Goal: Transaction & Acquisition: Book appointment/travel/reservation

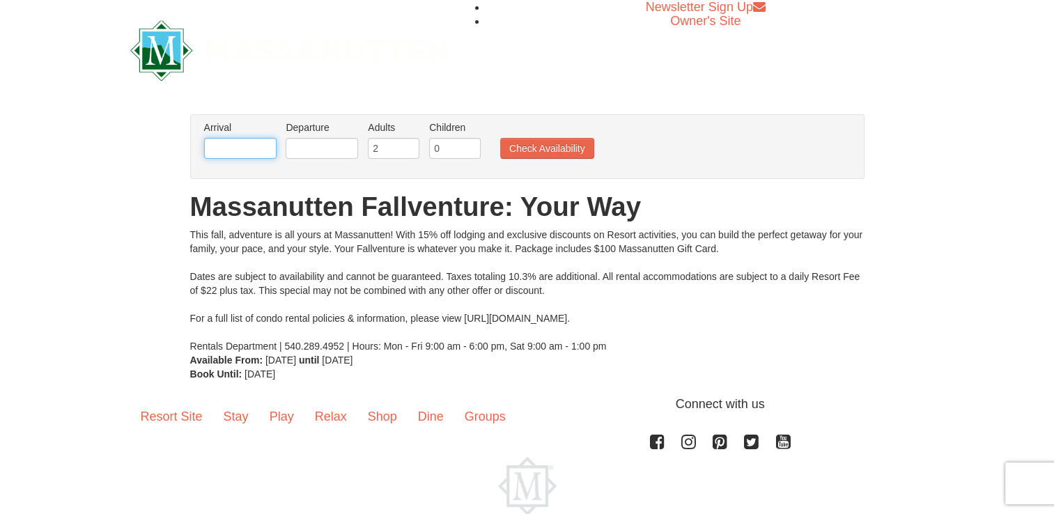
click at [220, 145] on input "text" at bounding box center [240, 148] width 72 height 21
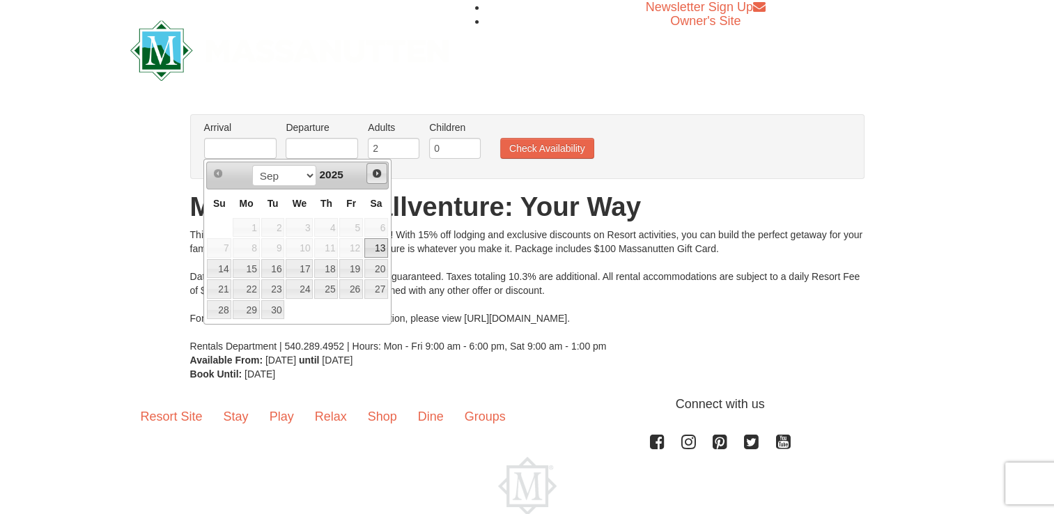
click at [379, 174] on span "Next" at bounding box center [376, 173] width 11 height 11
click at [354, 247] on link "10" at bounding box center [351, 248] width 24 height 20
type input "[DATE]"
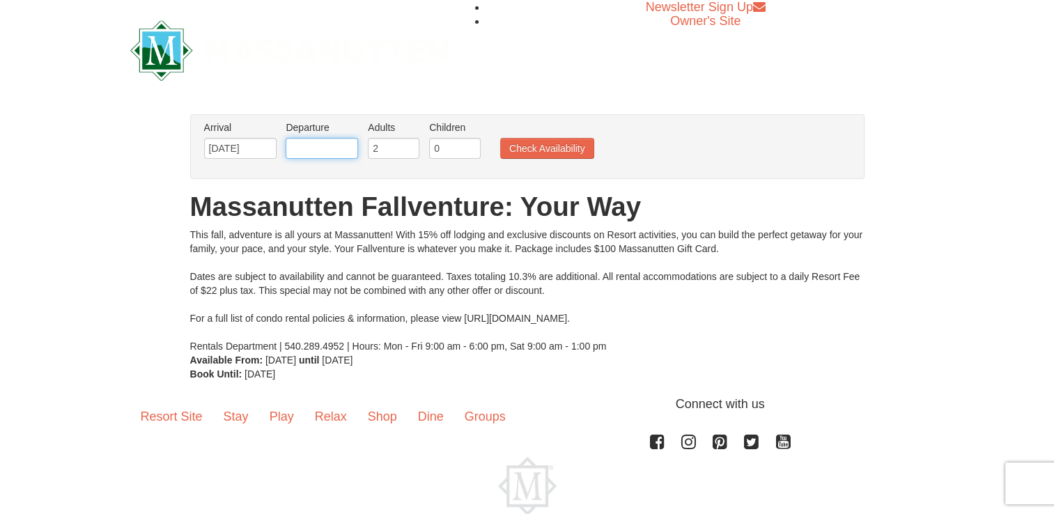
click at [313, 150] on input "text" at bounding box center [322, 148] width 72 height 21
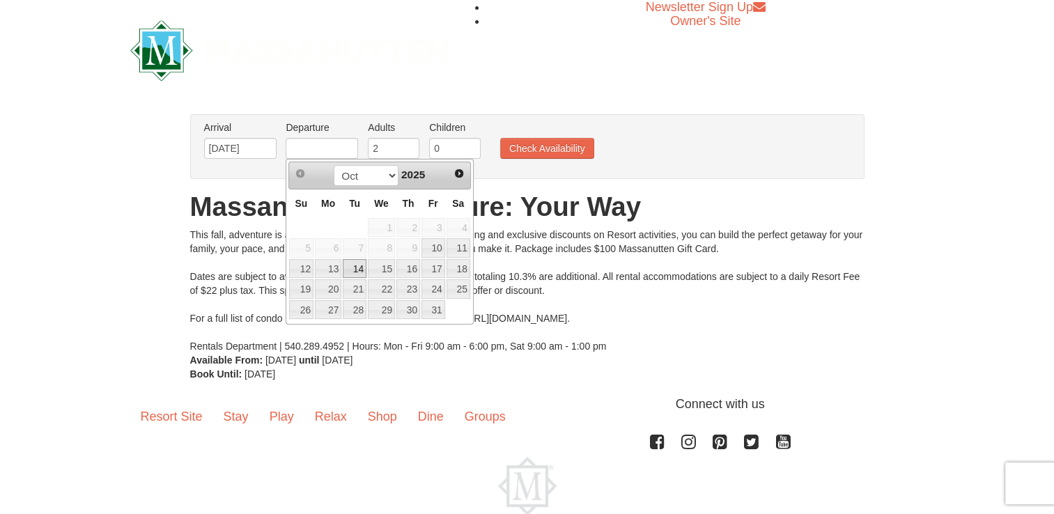
click at [358, 268] on link "14" at bounding box center [355, 269] width 24 height 20
type input "[DATE]"
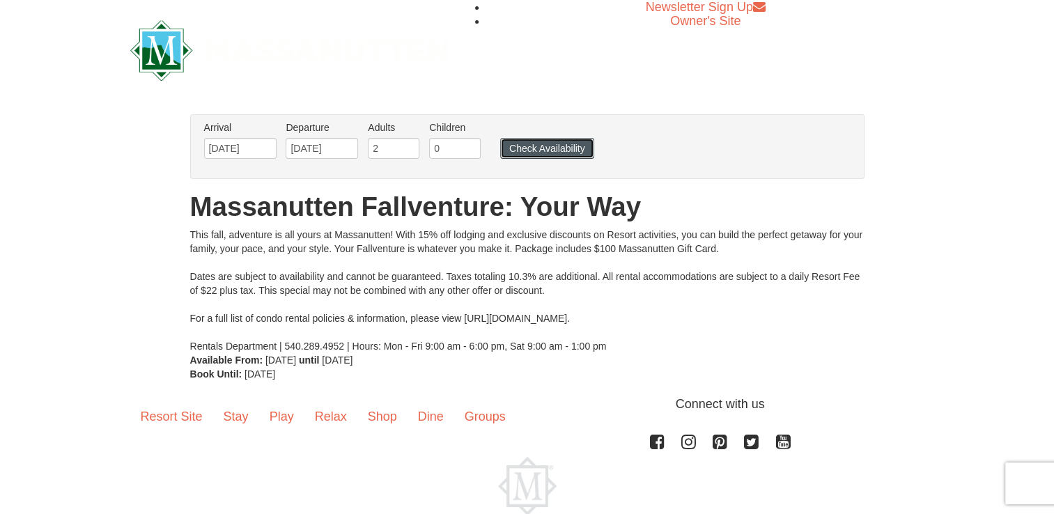
click at [544, 148] on button "Check Availability" at bounding box center [547, 148] width 94 height 21
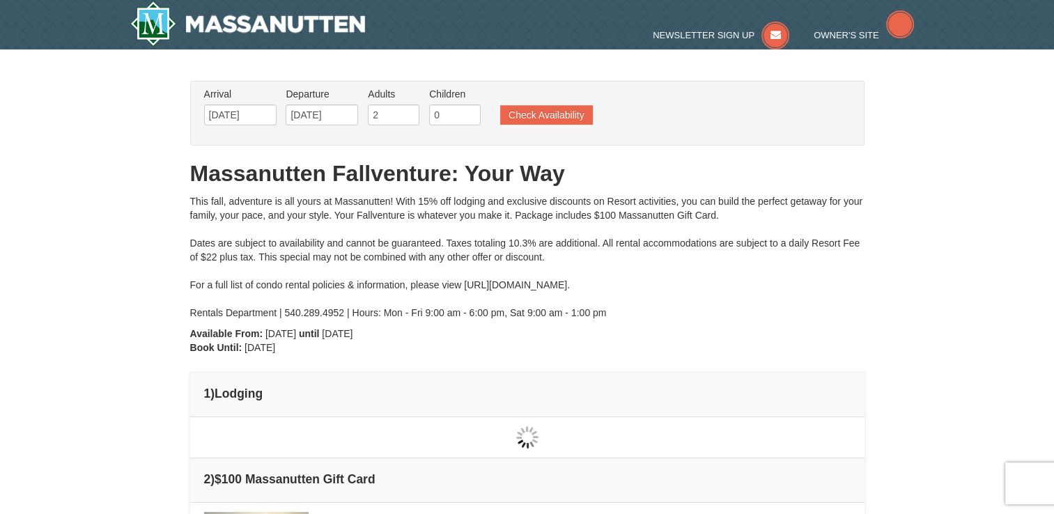
type input "[DATE]"
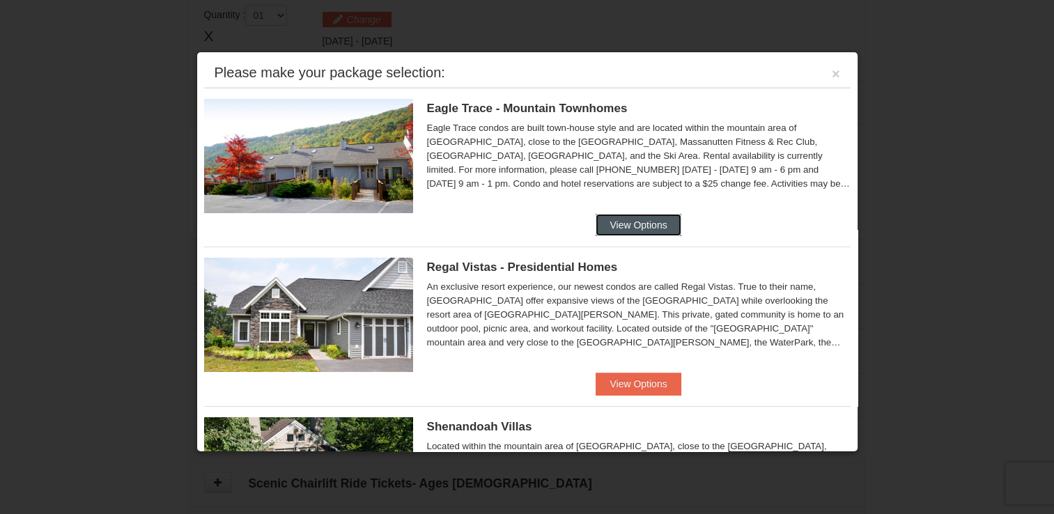
click at [638, 224] on button "View Options" at bounding box center [638, 225] width 85 height 22
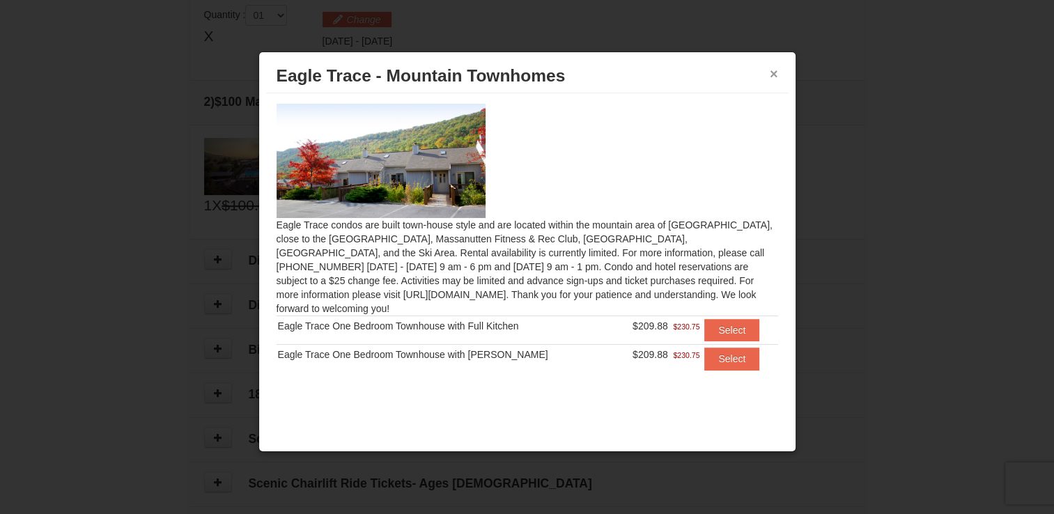
click at [775, 73] on button "×" at bounding box center [774, 74] width 8 height 14
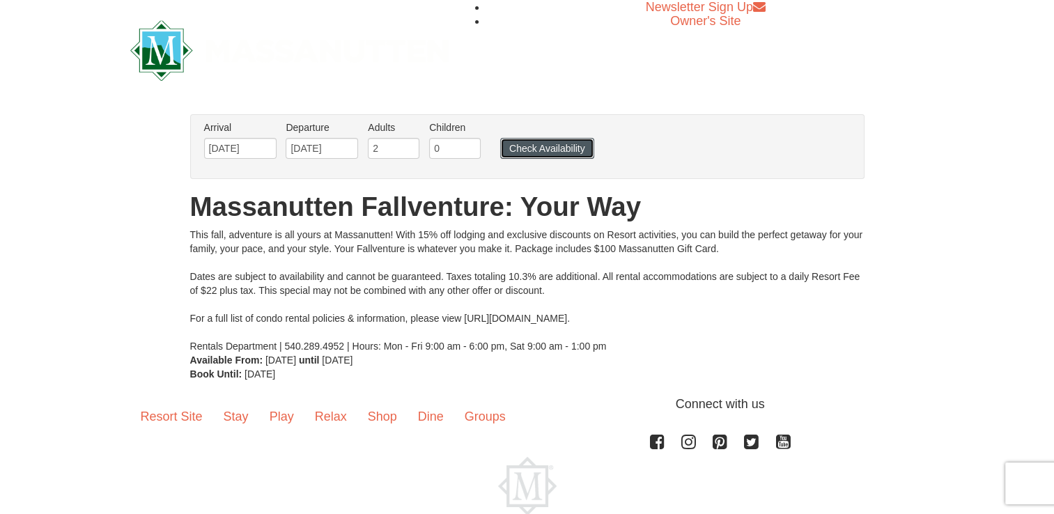
click at [554, 149] on button "Check Availability" at bounding box center [547, 148] width 94 height 21
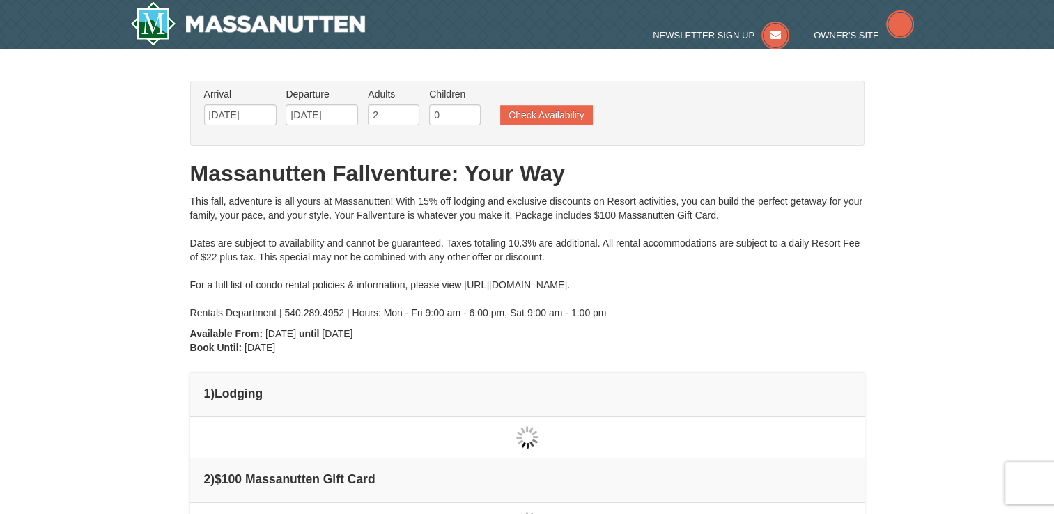
type input "[DATE]"
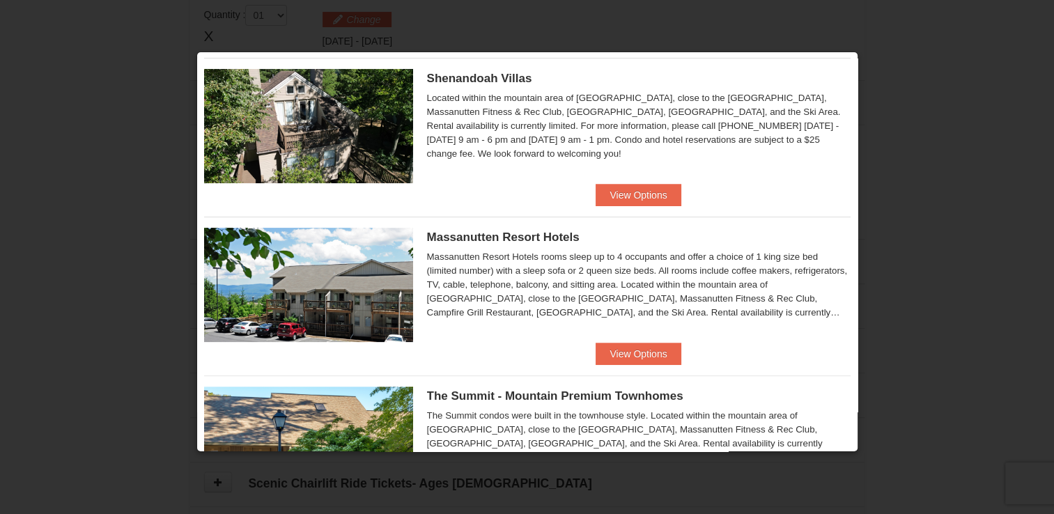
scroll to position [352, 0]
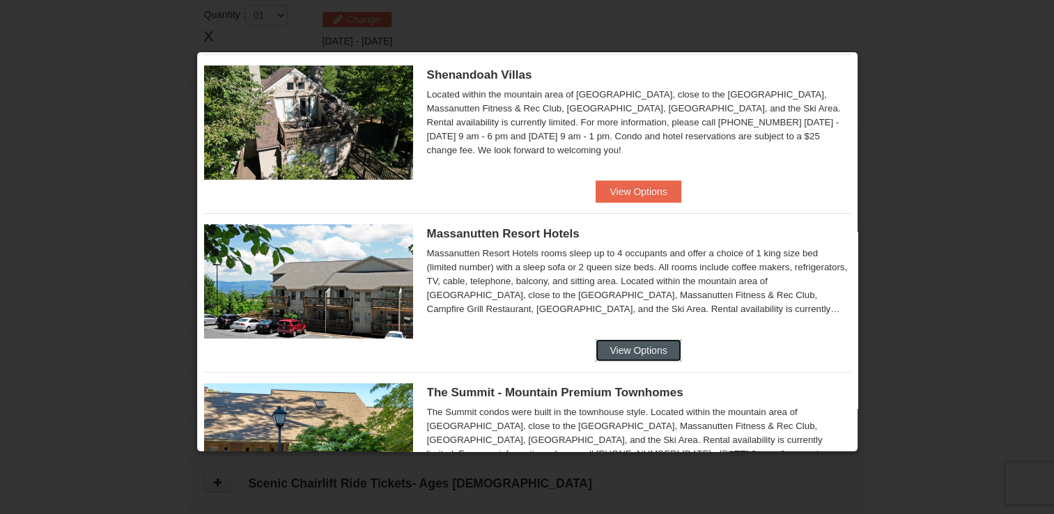
click at [632, 352] on button "View Options" at bounding box center [638, 350] width 85 height 22
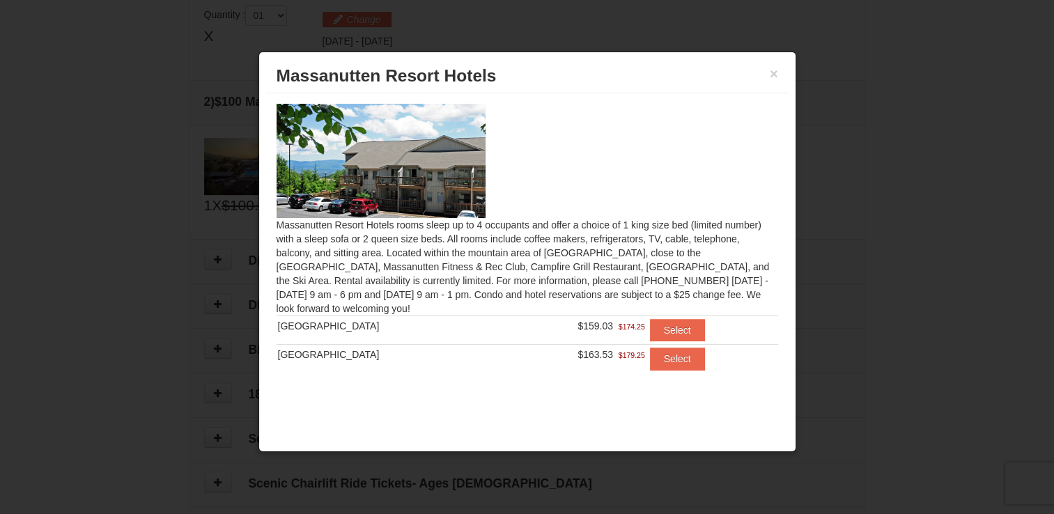
click at [568, 292] on div "Massanutten Resort Hotels rooms sleep up to 4 occupants and offer a choice of 1…" at bounding box center [527, 245] width 522 height 304
click at [774, 72] on button "×" at bounding box center [774, 74] width 8 height 14
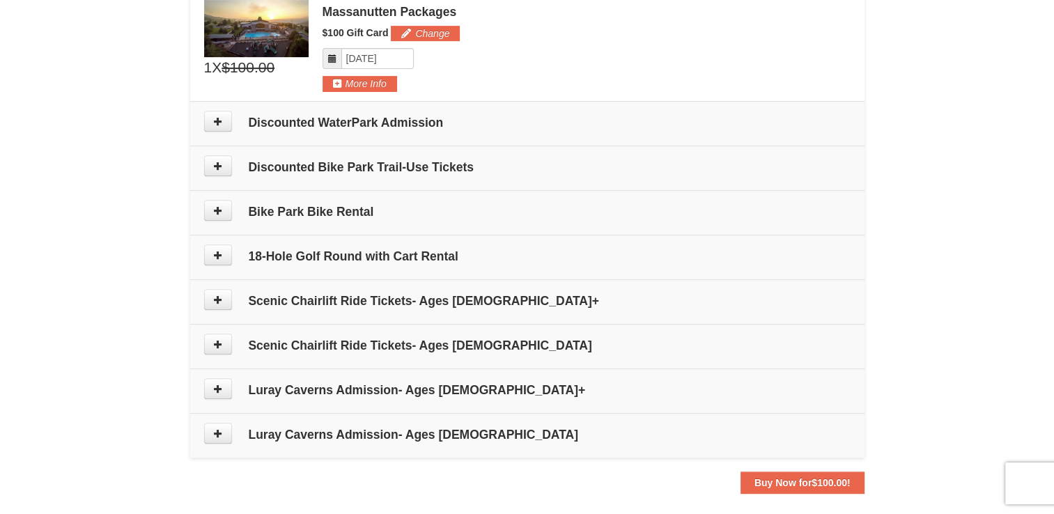
scroll to position [550, 0]
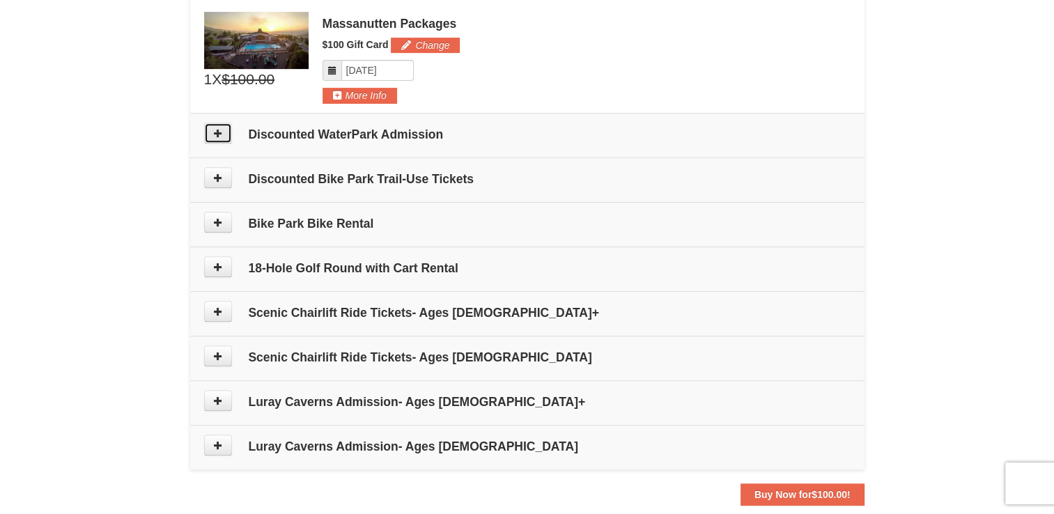
click at [220, 132] on icon at bounding box center [218, 133] width 10 height 10
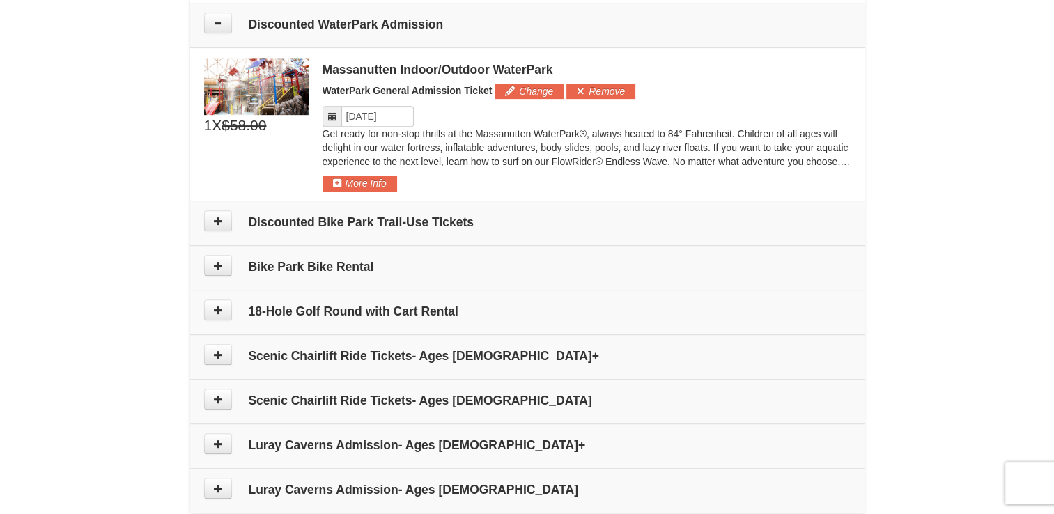
scroll to position [662, 0]
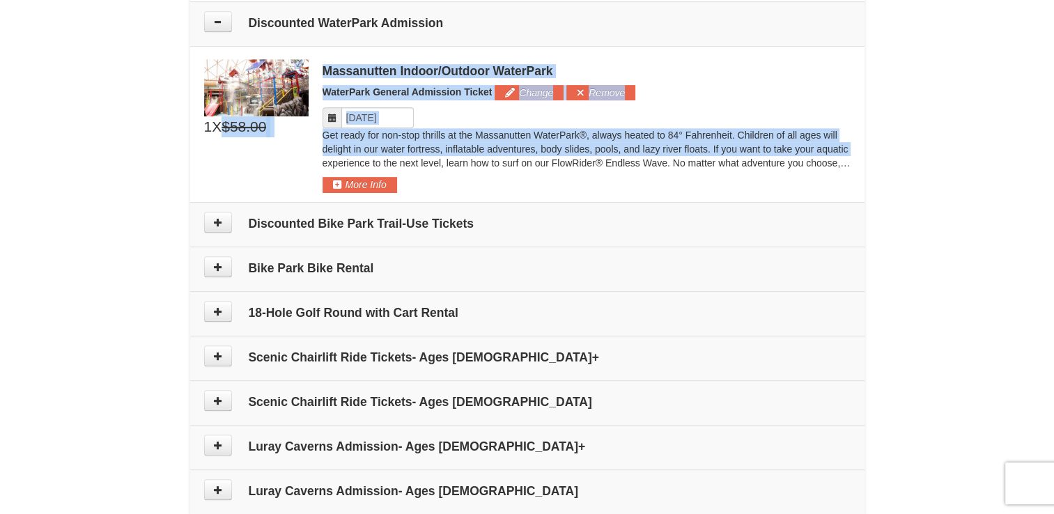
drag, startPoint x: 219, startPoint y: 131, endPoint x: 313, endPoint y: 159, distance: 97.6
click at [313, 159] on div "1 X $58.00 $46.00 Massanutten Indoor/Outdoor WaterPark Add" at bounding box center [527, 126] width 646 height 134
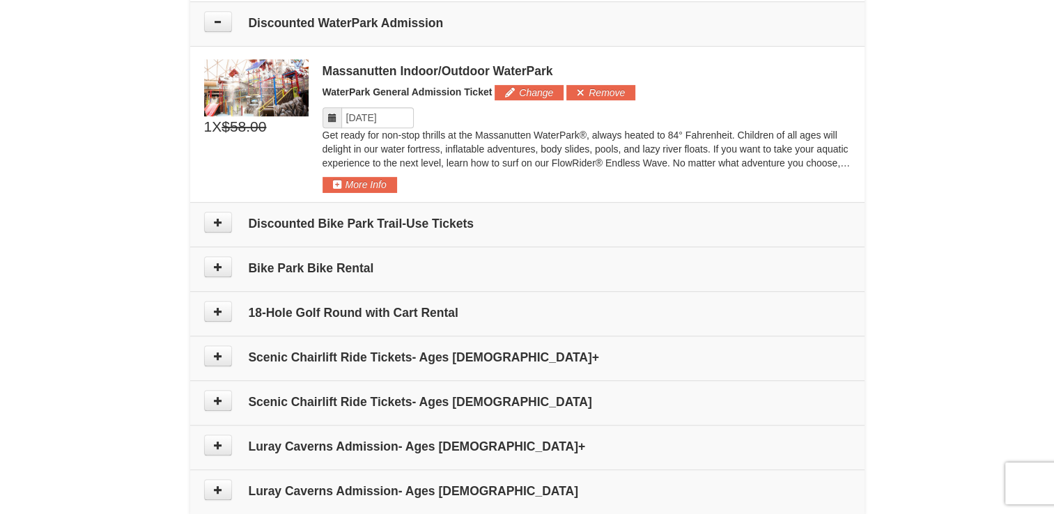
drag, startPoint x: 313, startPoint y: 159, endPoint x: 256, endPoint y: 181, distance: 60.4
click at [256, 181] on div "1 X $58.00 $46.00 Massanutten Indoor/Outdoor WaterPark Add" at bounding box center [527, 126] width 646 height 134
click at [362, 181] on button "More Info" at bounding box center [359, 184] width 75 height 15
click at [362, 181] on body "Browser Not Supported We notice you are using a browser which will not provide …" at bounding box center [527, 133] width 1054 height 1591
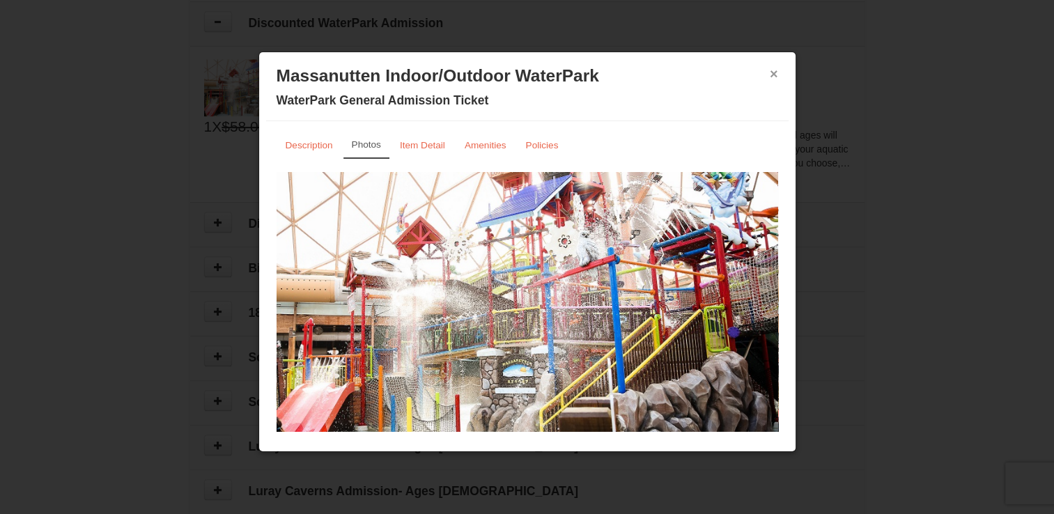
click at [770, 74] on button "×" at bounding box center [774, 74] width 8 height 14
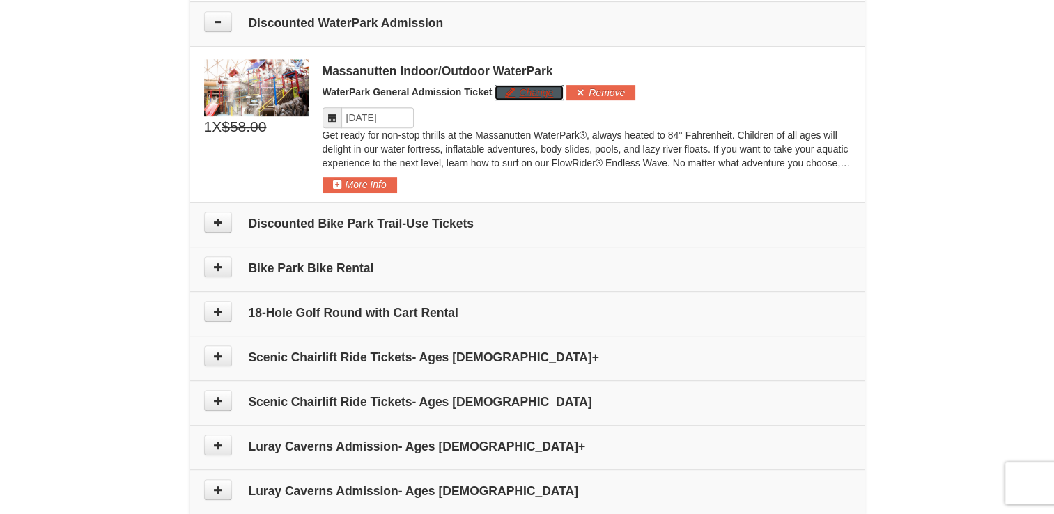
click at [517, 89] on button "Change" at bounding box center [529, 92] width 69 height 15
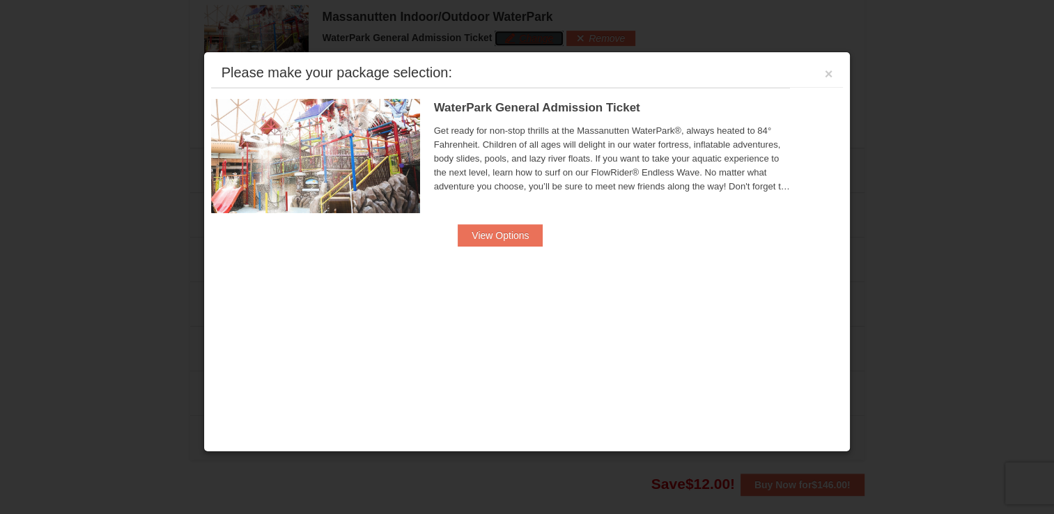
scroll to position [719, 0]
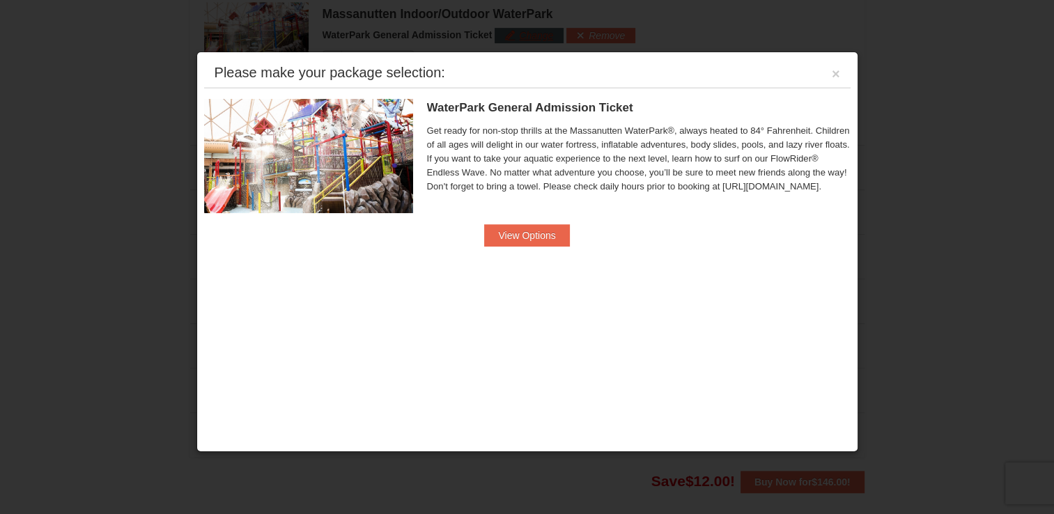
click at [517, 89] on div "WaterPark General Admission Ticket Massanutten Indoor/Outdoor WaterPark Get rea…" at bounding box center [527, 172] width 646 height 169
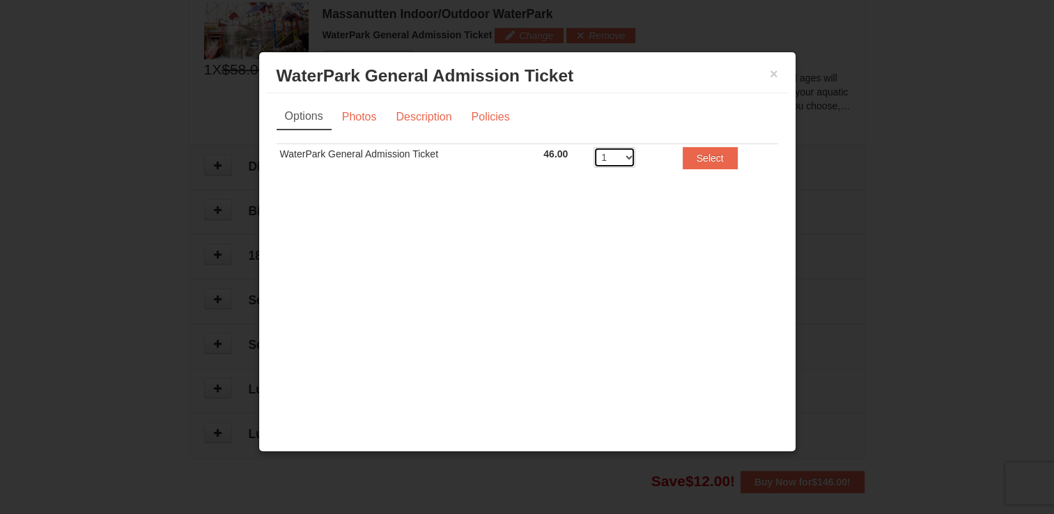
click at [630, 159] on select "1 2 3 4 5 6 7 8" at bounding box center [614, 157] width 42 height 21
select select "2"
click at [593, 147] on select "1 2 3 4 5 6 7 8" at bounding box center [614, 157] width 42 height 21
click at [702, 153] on button "Select" at bounding box center [710, 158] width 55 height 22
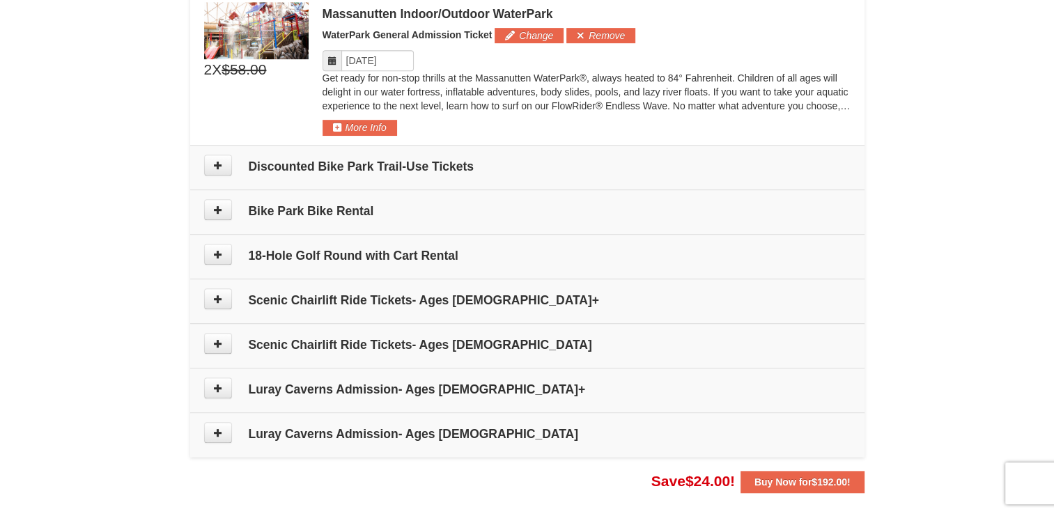
click at [702, 153] on td "Discounted Bike Park Trail-Use Tickets" at bounding box center [527, 167] width 674 height 45
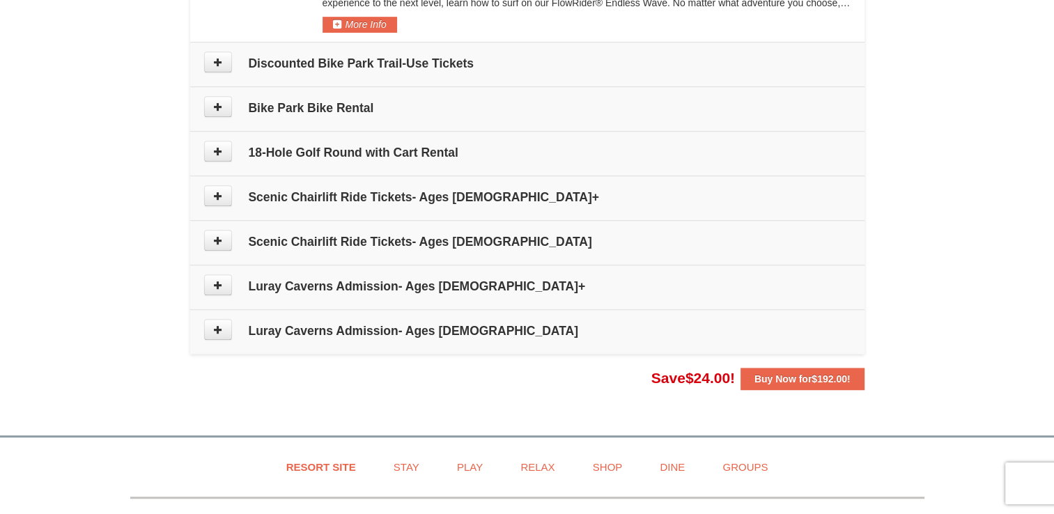
scroll to position [831, 0]
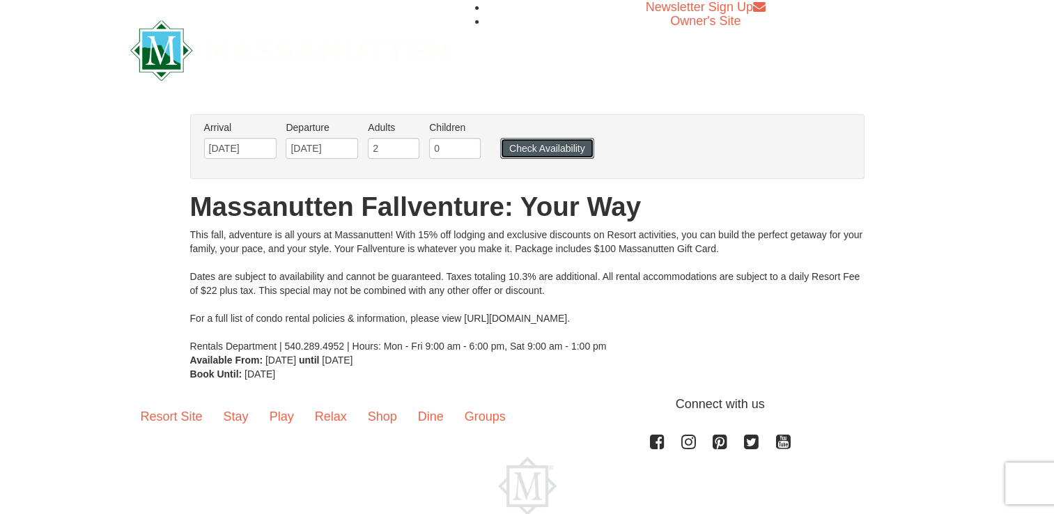
click at [547, 146] on button "Check Availability" at bounding box center [547, 148] width 94 height 21
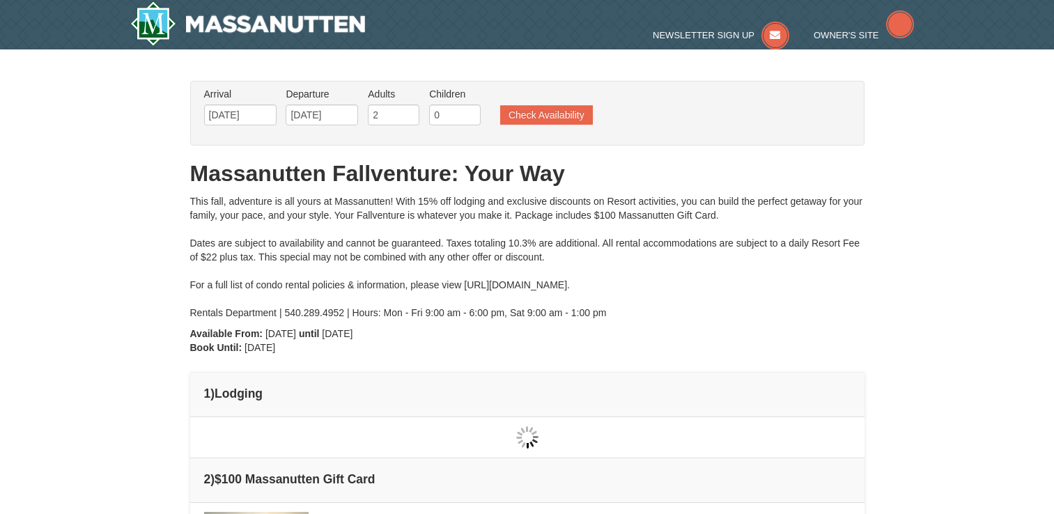
type input "[DATE]"
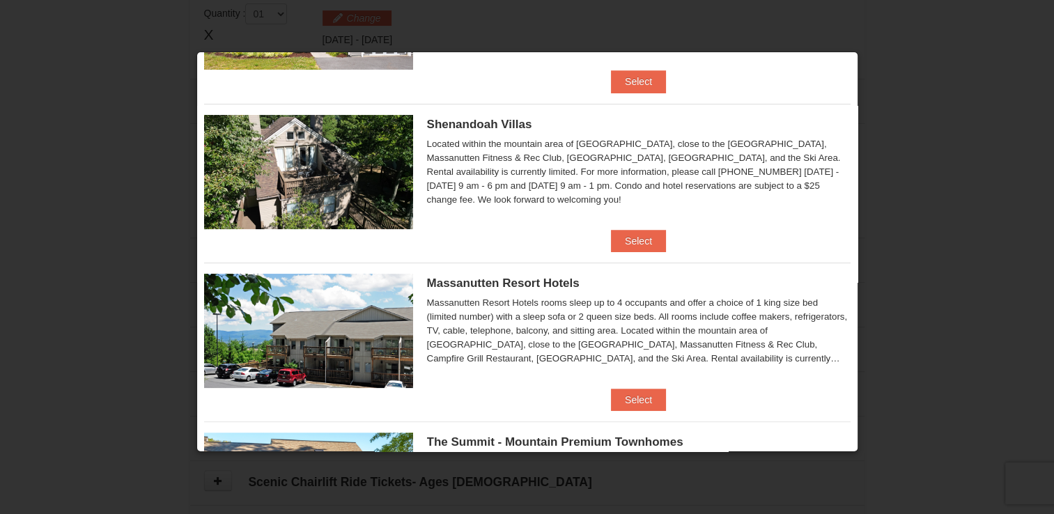
scroll to position [298, 0]
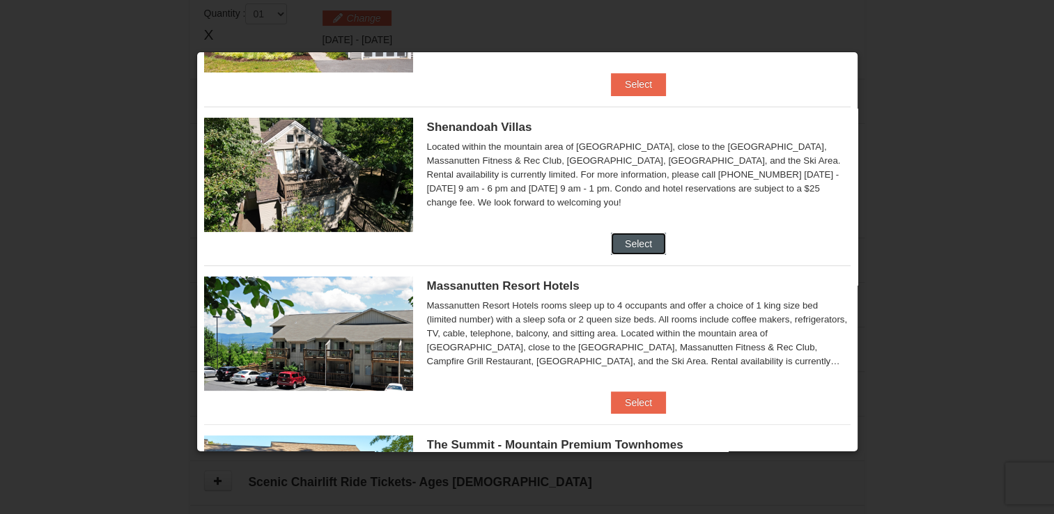
click at [639, 244] on button "Select" at bounding box center [638, 244] width 55 height 22
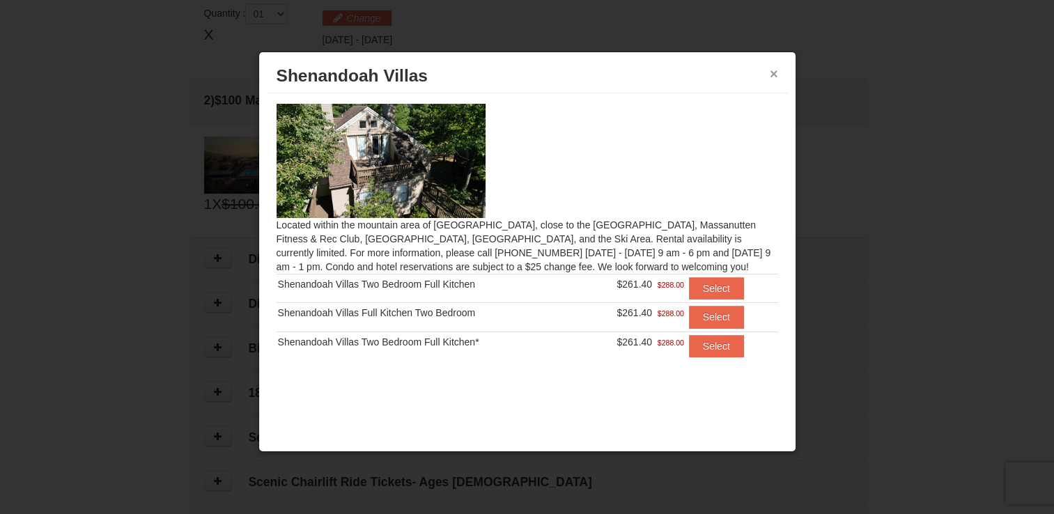
click at [774, 75] on button "×" at bounding box center [774, 74] width 8 height 14
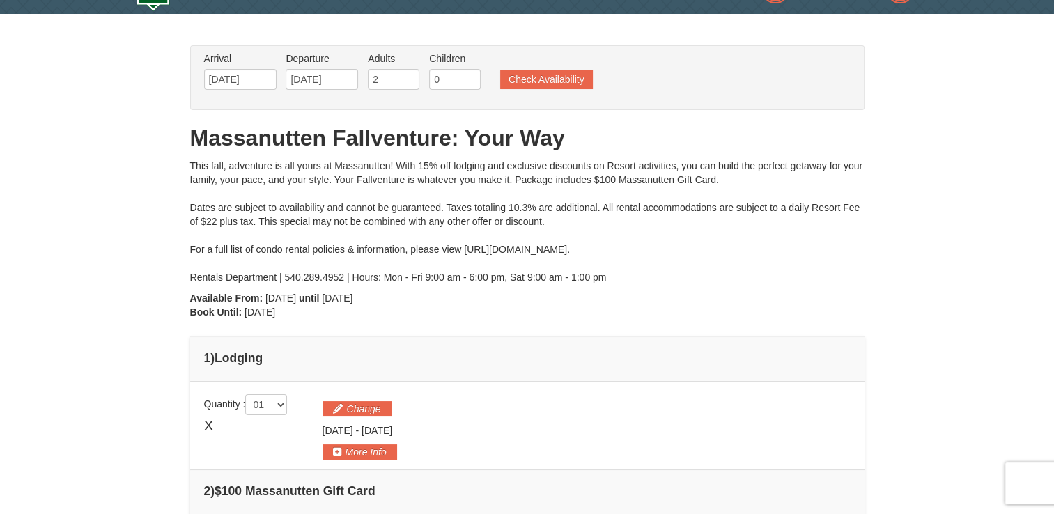
scroll to position [0, 0]
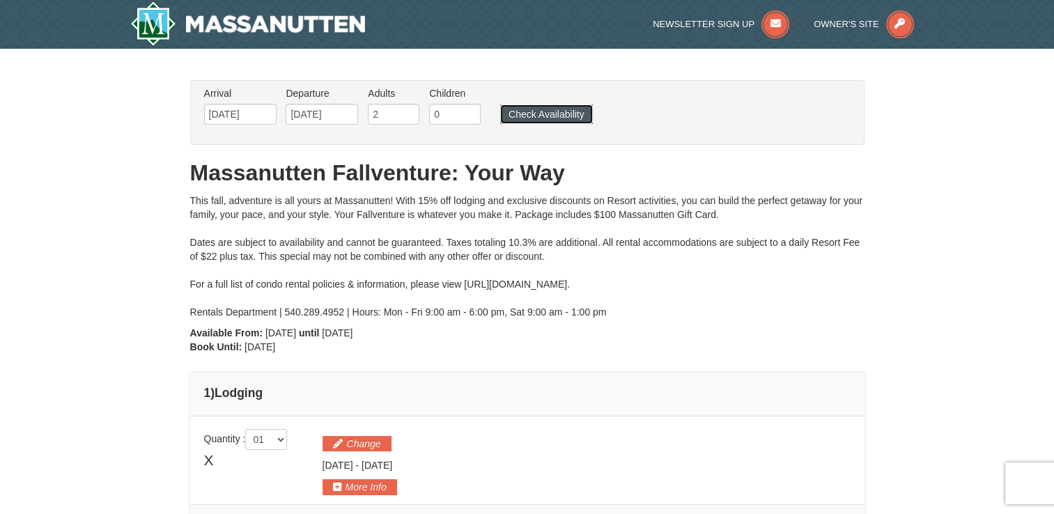
click at [562, 110] on button "Check Availability" at bounding box center [546, 114] width 93 height 20
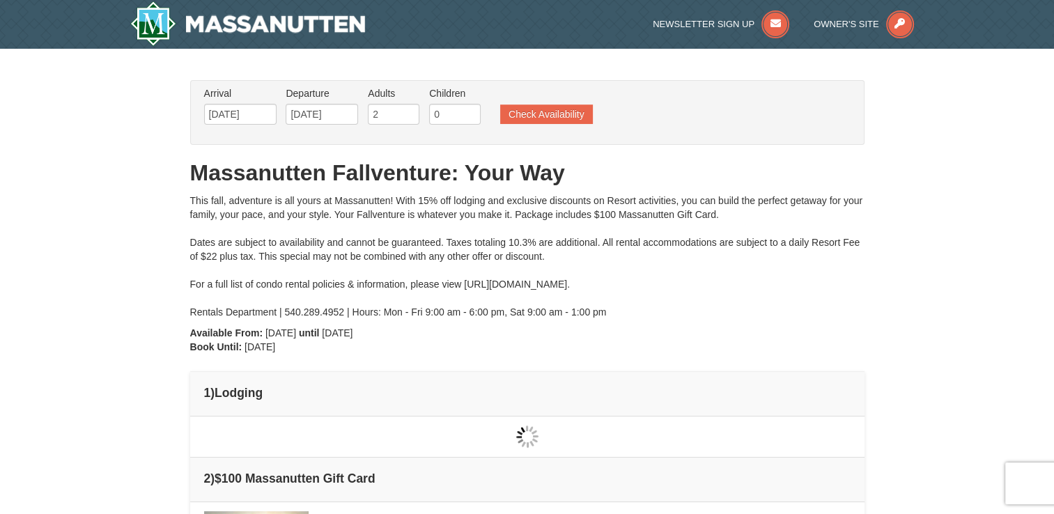
type input "[DATE]"
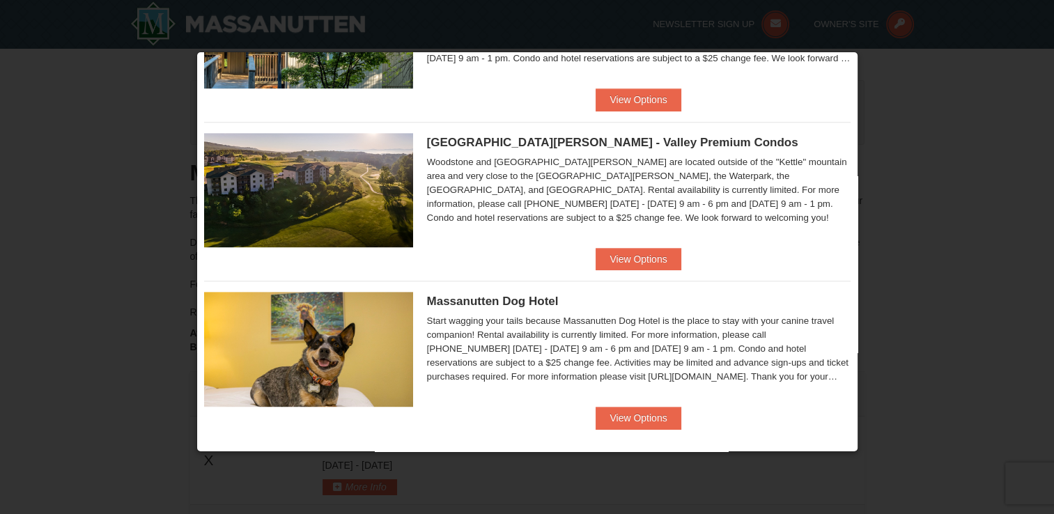
scroll to position [769, 0]
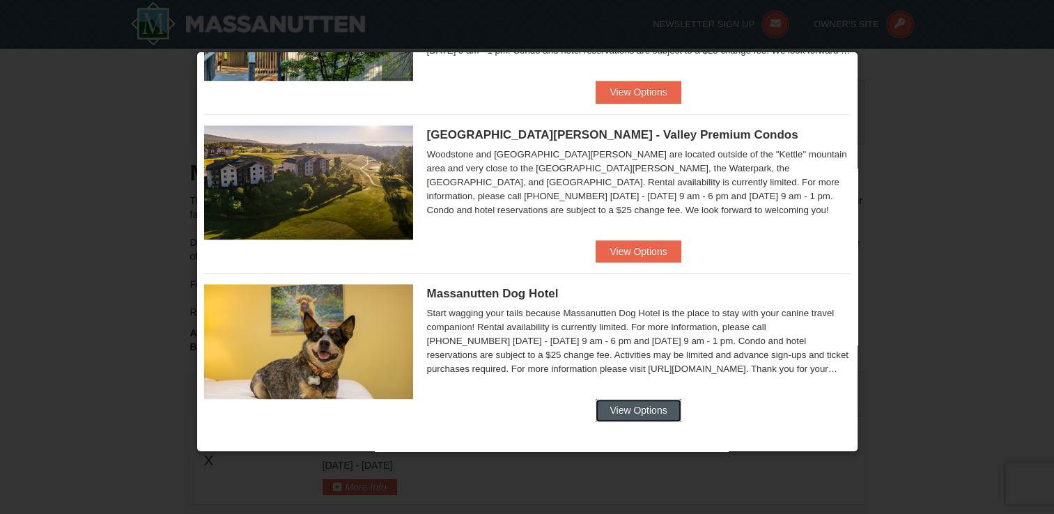
click at [635, 407] on button "View Options" at bounding box center [638, 410] width 85 height 22
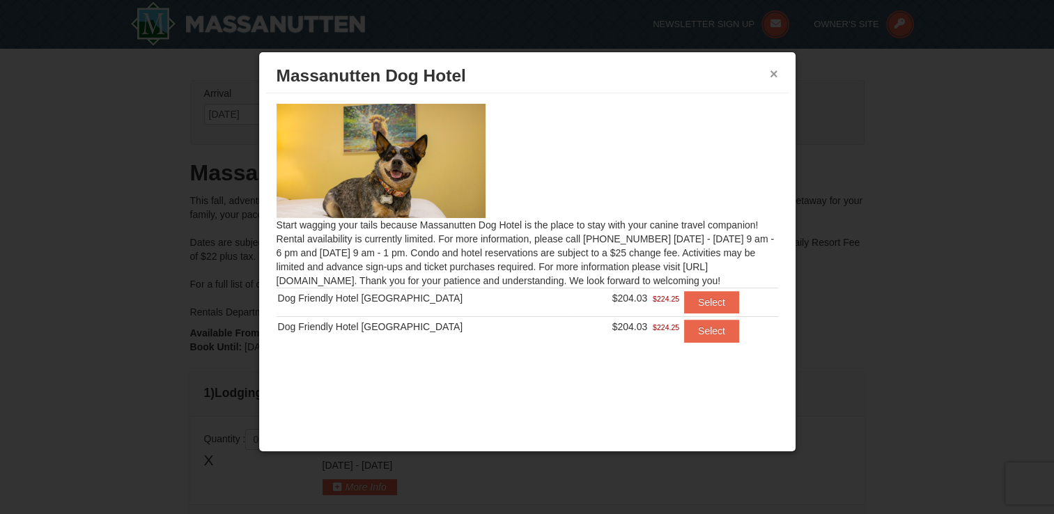
click at [773, 73] on button "×" at bounding box center [774, 74] width 8 height 14
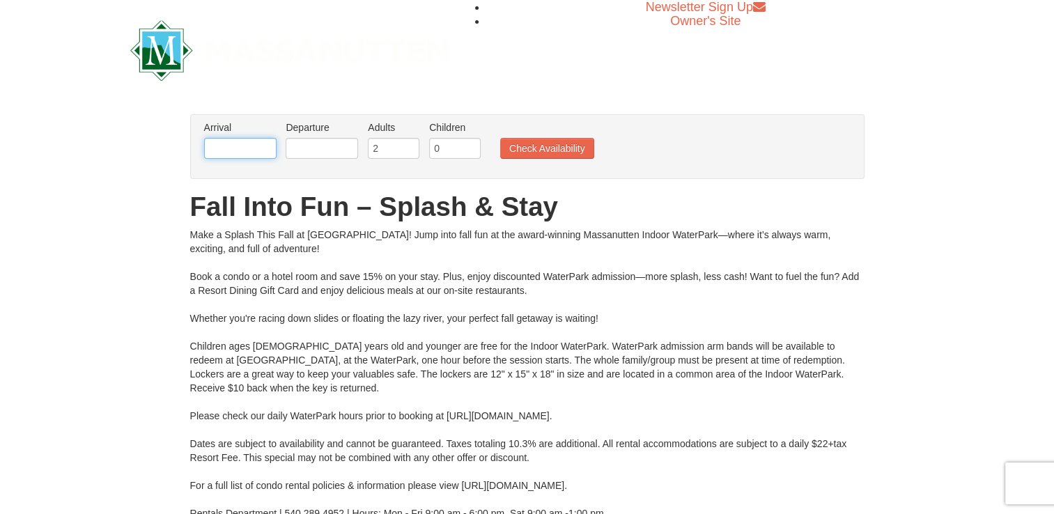
click at [238, 143] on input "text" at bounding box center [240, 148] width 72 height 21
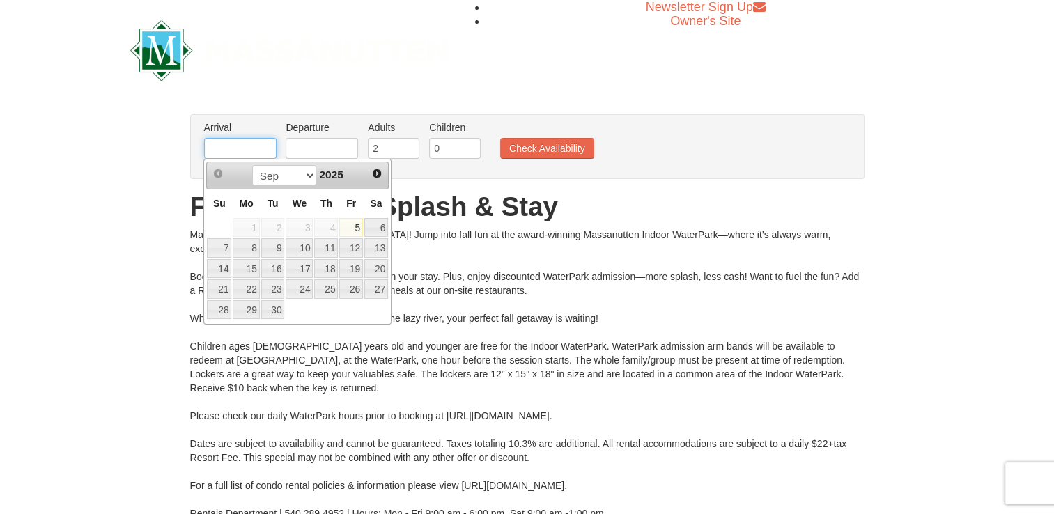
type input "[DATE]"
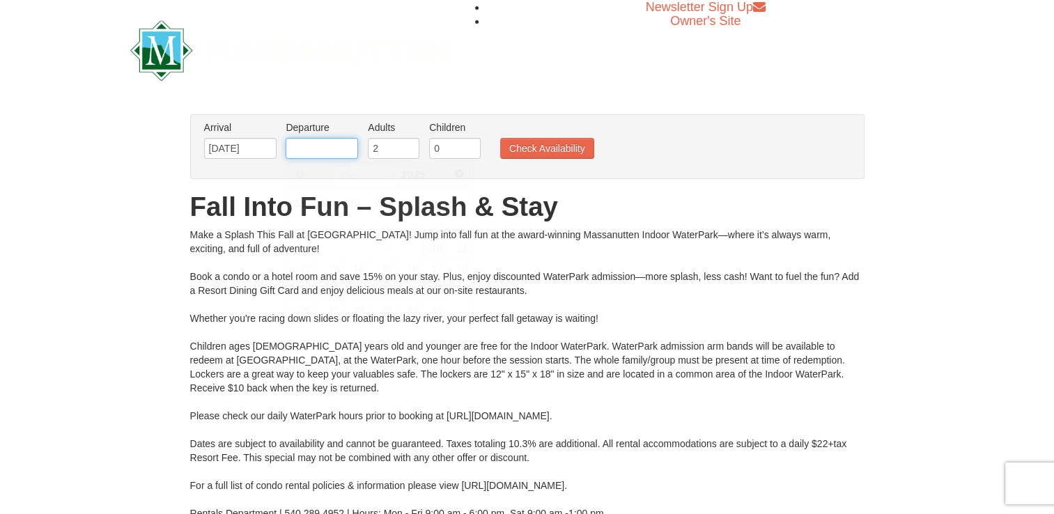
click at [297, 143] on input "text" at bounding box center [322, 148] width 72 height 21
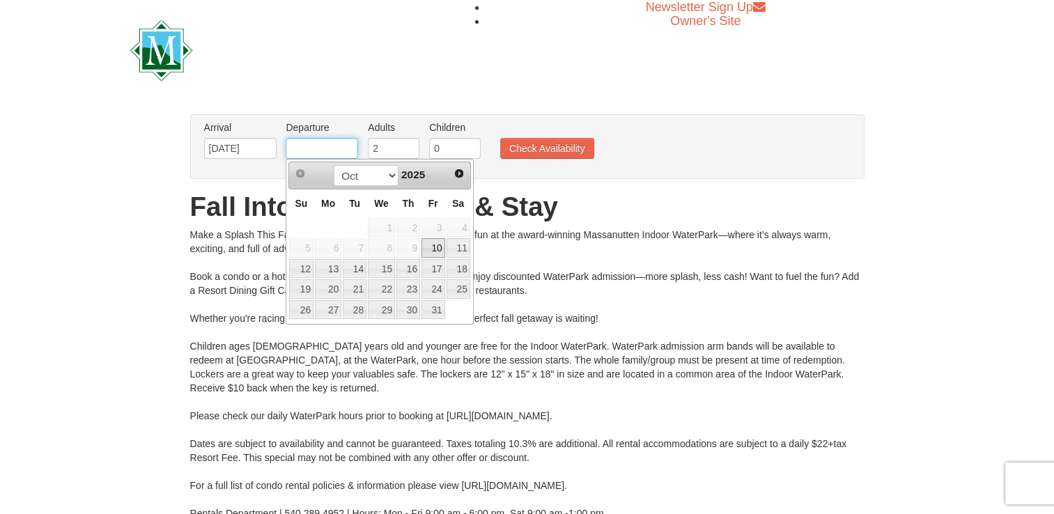
type input "[DATE]"
click at [548, 148] on button "Check Availability" at bounding box center [547, 148] width 94 height 21
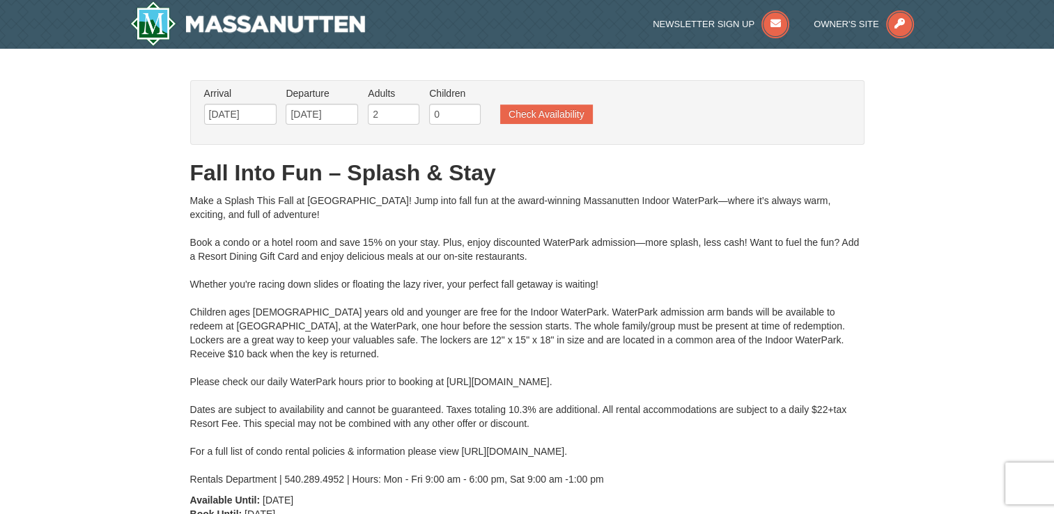
type input "[DATE]"
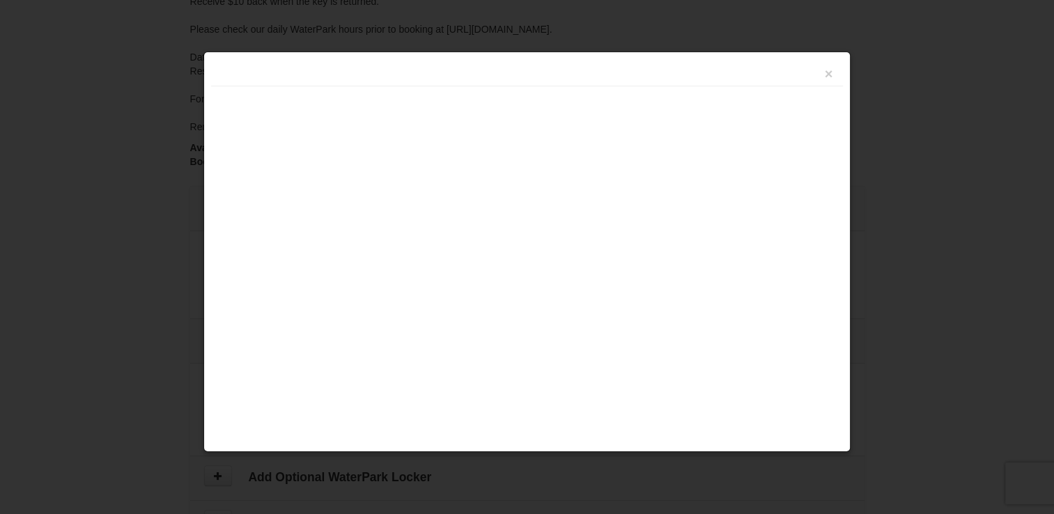
type input "[DATE]"
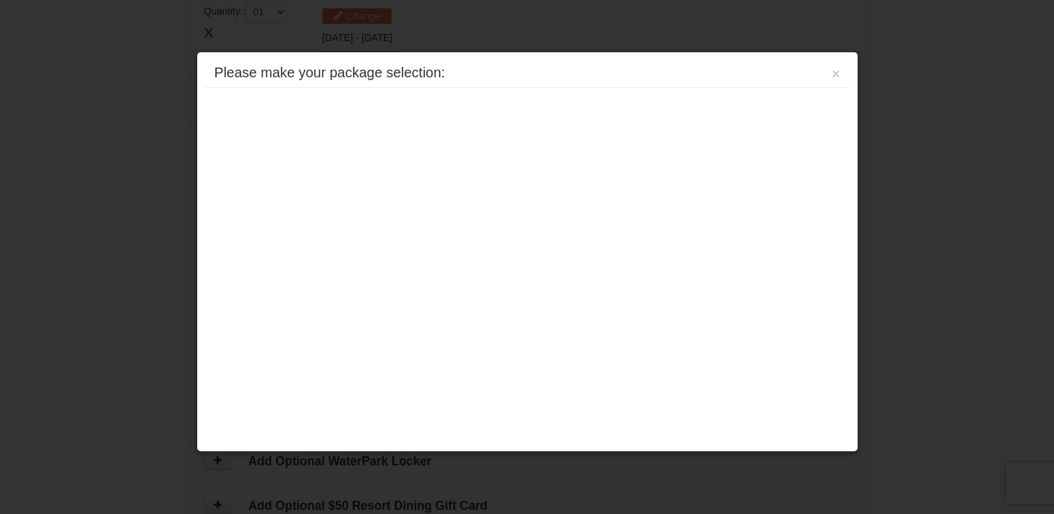
scroll to position [596, 0]
click at [834, 74] on button "×" at bounding box center [836, 74] width 8 height 14
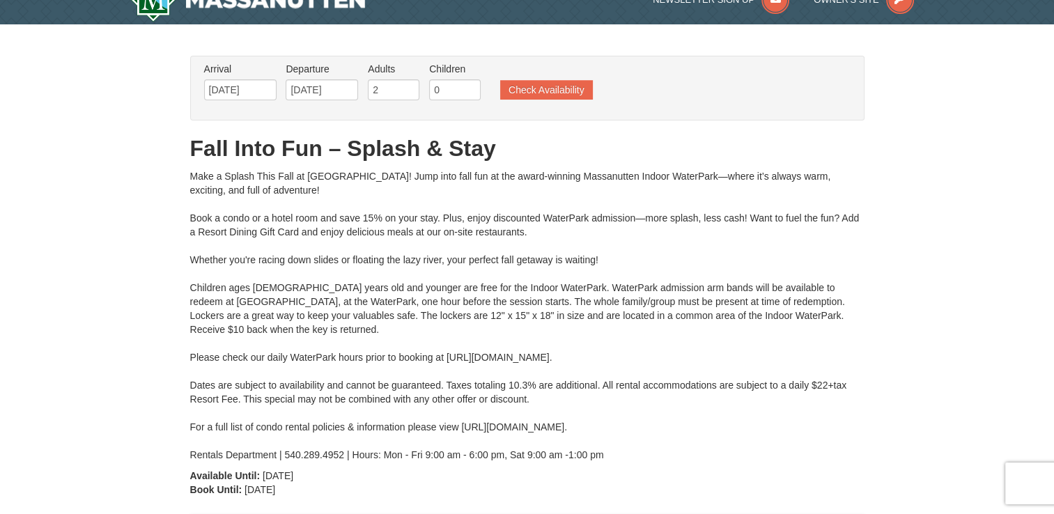
scroll to position [0, 0]
